Goal: Contribute content: Add original content to the website for others to see

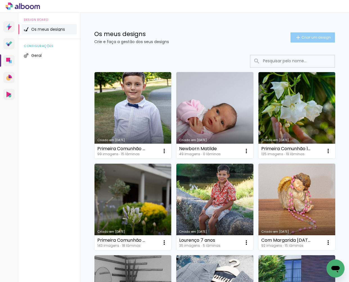
scroll to position [2, 0]
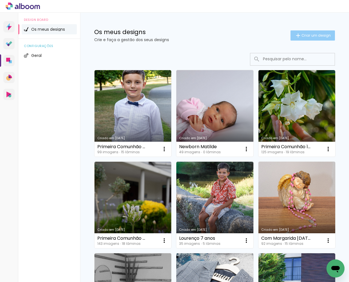
click at [260, 35] on span "Criar um design" at bounding box center [316, 35] width 29 height 4
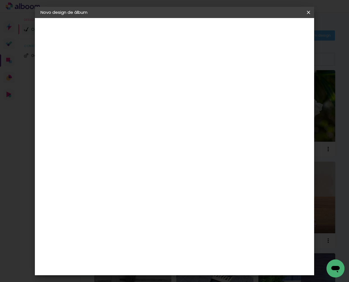
click at [132, 79] on input at bounding box center [132, 75] width 0 height 9
type input "[PERSON_NAME] e Fátima [DATE]"
type paper-input "[PERSON_NAME] e Fátima [DATE]"
click at [0, 0] on slot "Avançar" at bounding box center [0, 0] width 0 height 0
click at [0, 0] on slot "Tamanho Livre" at bounding box center [0, 0] width 0 height 0
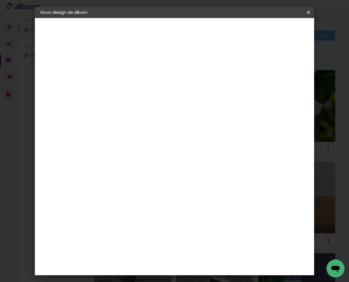
click at [0, 0] on slot "Avançar" at bounding box center [0, 0] width 0 height 0
drag, startPoint x: 212, startPoint y: 196, endPoint x: 205, endPoint y: 195, distance: 6.5
click at [205, 195] on input "60" at bounding box center [207, 193] width 15 height 8
type input "50"
type paper-input "50"
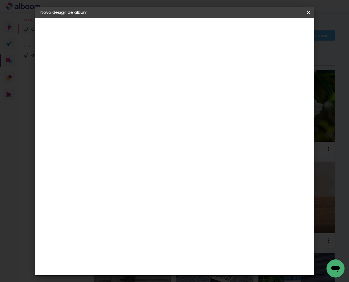
drag, startPoint x: 122, startPoint y: 147, endPoint x: 107, endPoint y: 146, distance: 15.5
click at [107, 18] on quentale-album-spec "Iniciar design Iniciar design" at bounding box center [174, 18] width 279 height 0
drag, startPoint x: 122, startPoint y: 145, endPoint x: 115, endPoint y: 145, distance: 6.5
click at [115, 145] on input "30" at bounding box center [114, 146] width 15 height 8
type input "25"
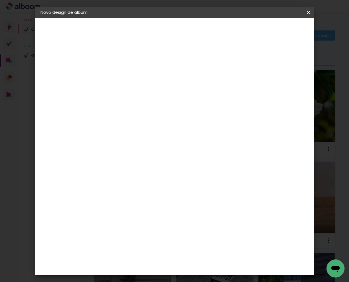
type paper-input "25"
click at [260, 29] on span "Iniciar design" at bounding box center [265, 30] width 26 height 4
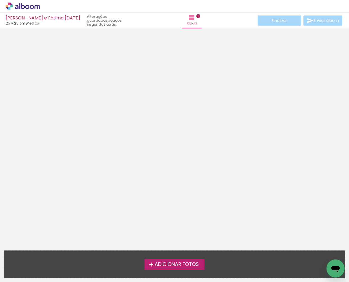
click at [181, 263] on span "Adicionar Fotos" at bounding box center [177, 264] width 44 height 5
click at [0, 0] on input "file" at bounding box center [0, 0] width 0 height 0
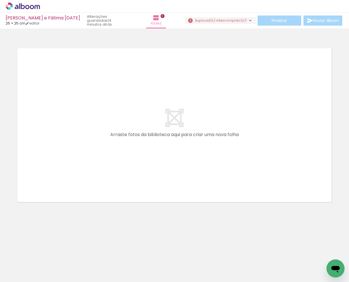
click at [203, 20] on span "upload(s) interrompido(s)!" at bounding box center [222, 20] width 50 height 5
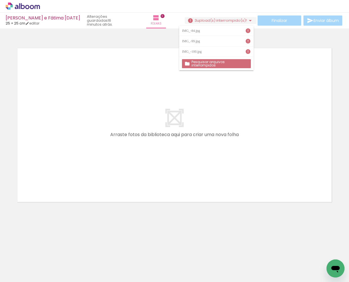
click at [0, 0] on slot "Pesquisar arquivos interrompidos" at bounding box center [0, 0] width 0 height 0
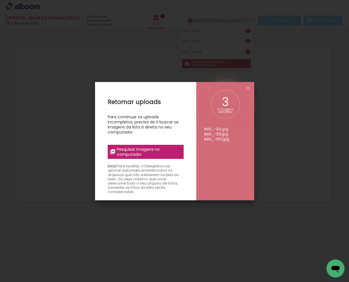
click at [139, 153] on span "Pesquisar imagens no computador" at bounding box center [148, 152] width 63 height 10
click at [0, 0] on input "file" at bounding box center [0, 0] width 0 height 0
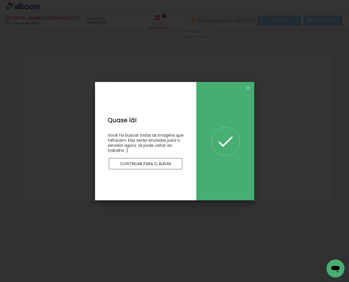
click at [0, 0] on slot "Continuar para o álbum" at bounding box center [0, 0] width 0 height 0
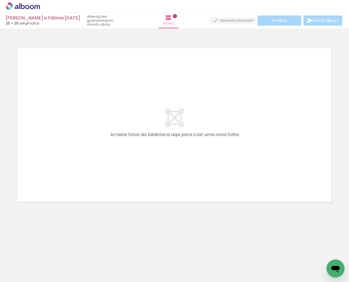
click at [20, 6] on icon at bounding box center [23, 6] width 34 height 7
